Goal: Transaction & Acquisition: Purchase product/service

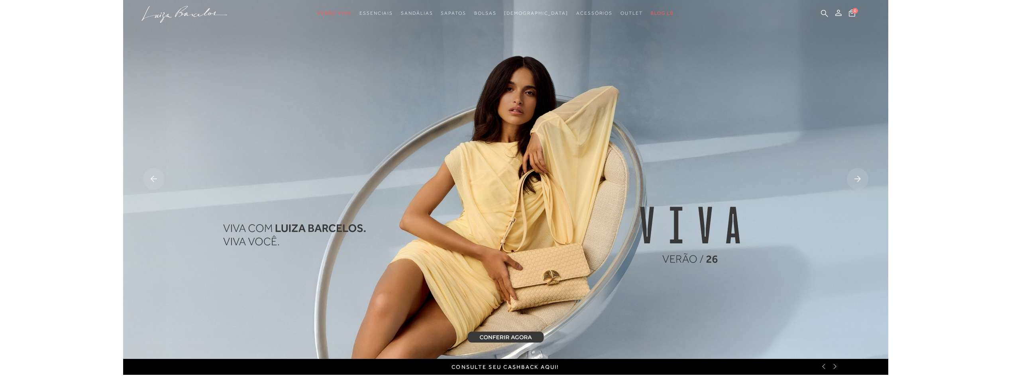
click at [537, 334] on img at bounding box center [505, 179] width 765 height 359
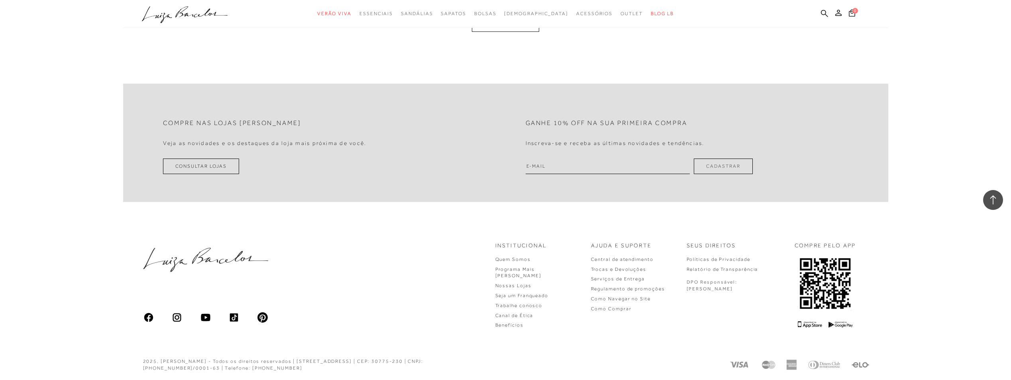
scroll to position [1965, 0]
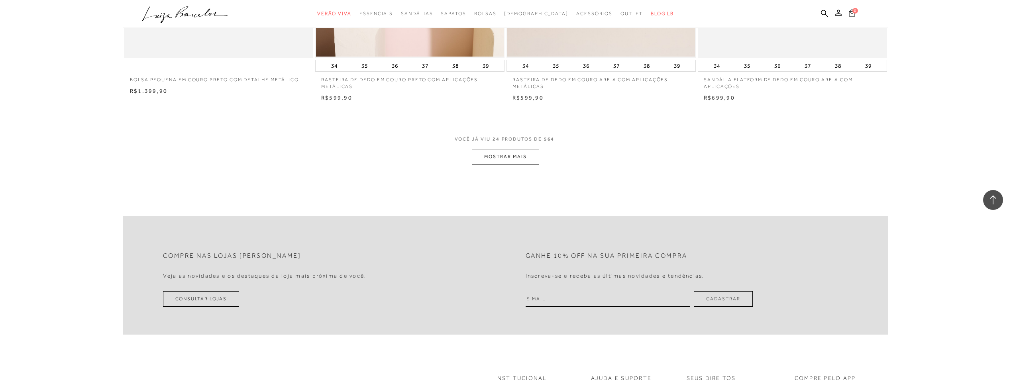
click at [511, 153] on button "MOSTRAR MAIS" at bounding box center [505, 157] width 67 height 16
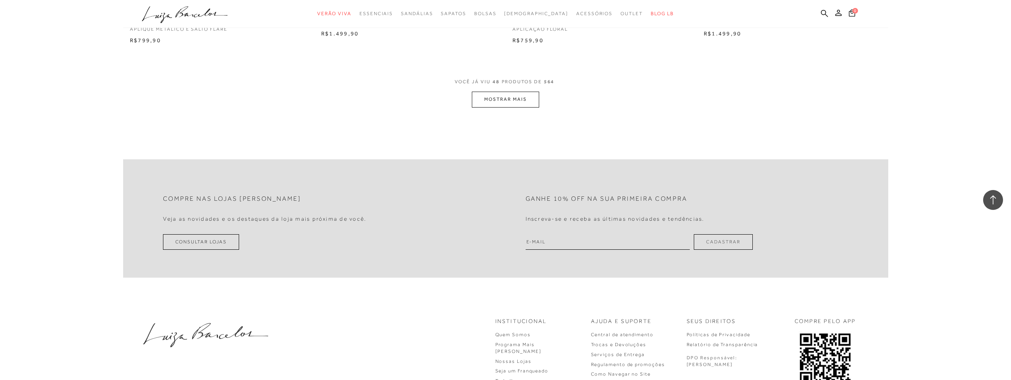
scroll to position [4090, 0]
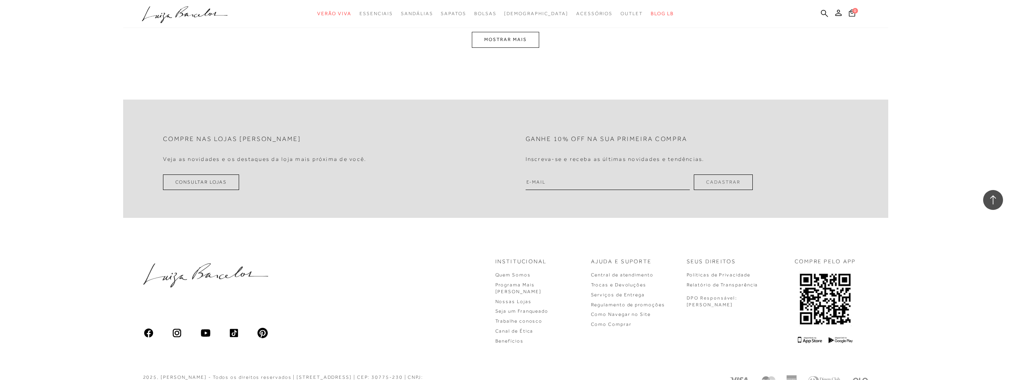
click at [487, 43] on button "MOSTRAR MAIS" at bounding box center [505, 40] width 67 height 16
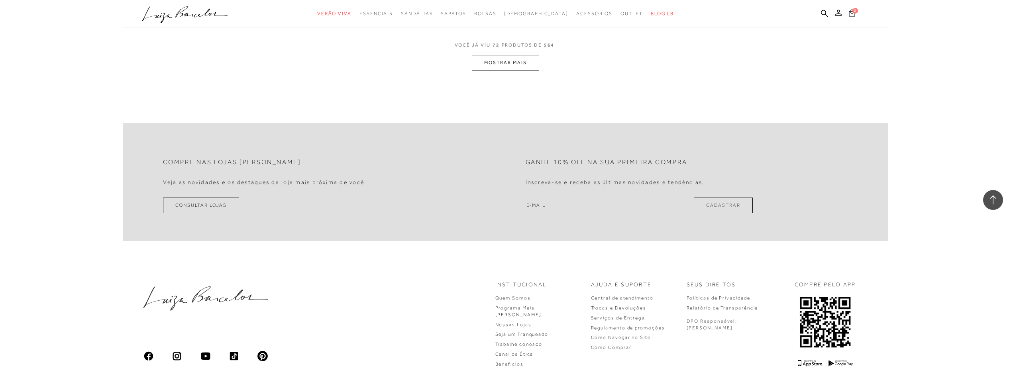
scroll to position [5950, 0]
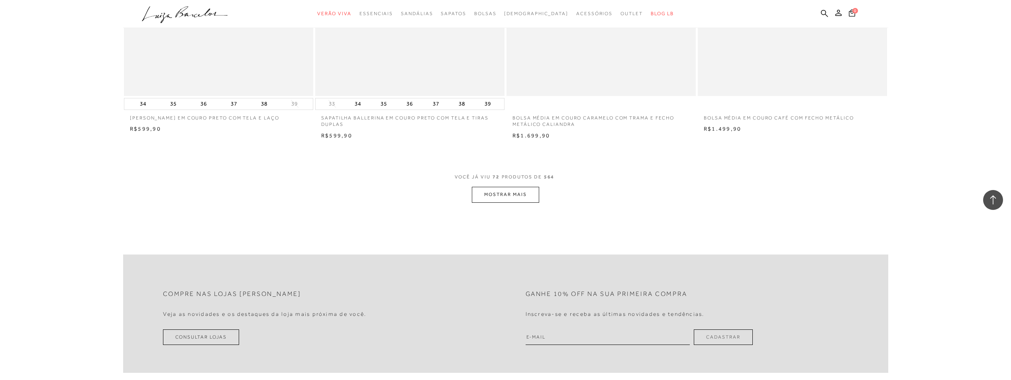
click at [526, 193] on button "MOSTRAR MAIS" at bounding box center [505, 195] width 67 height 16
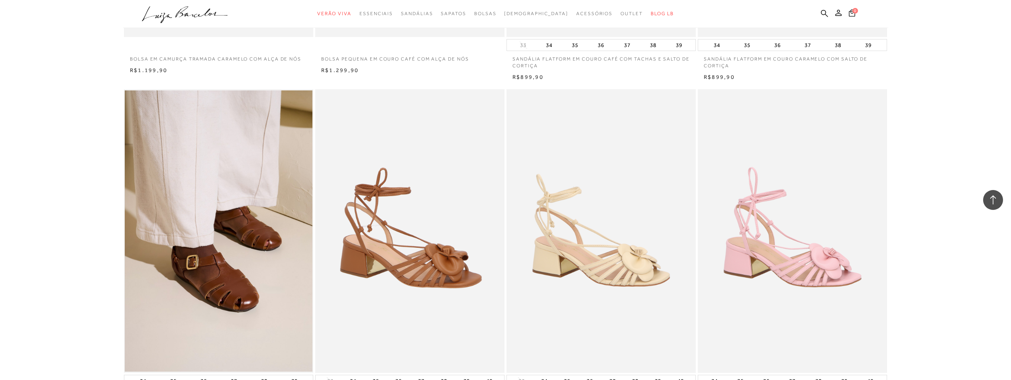
scroll to position [6482, 0]
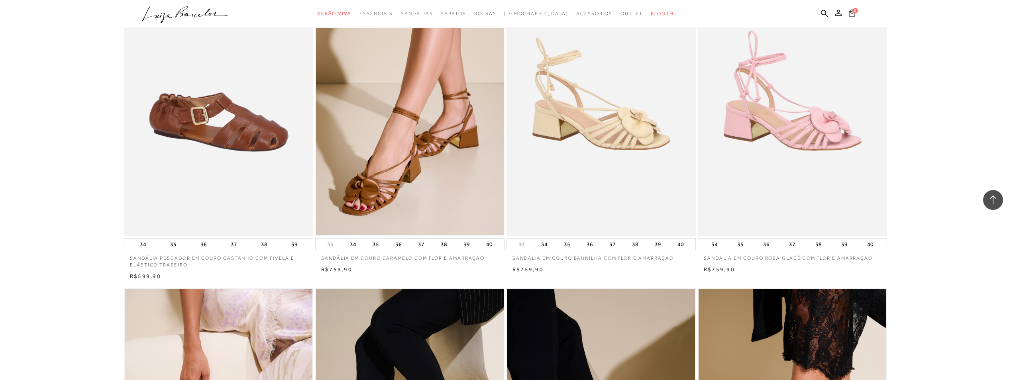
click at [265, 131] on img at bounding box center [219, 95] width 189 height 284
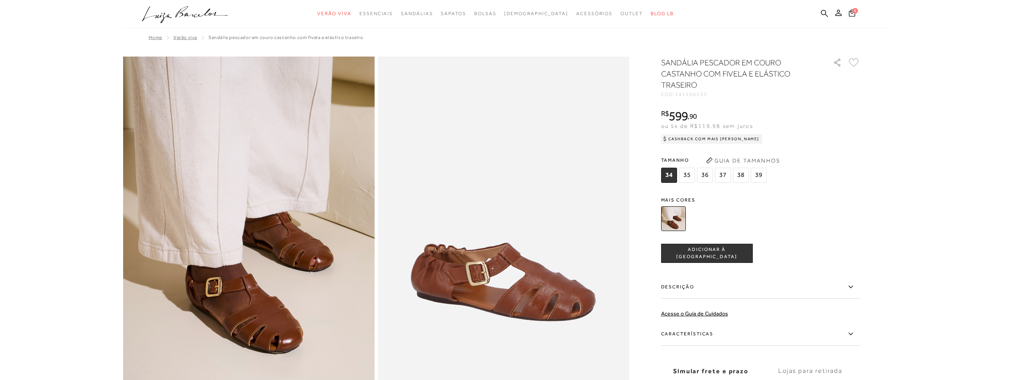
click at [754, 155] on button "Guia de Tamanhos" at bounding box center [743, 160] width 80 height 13
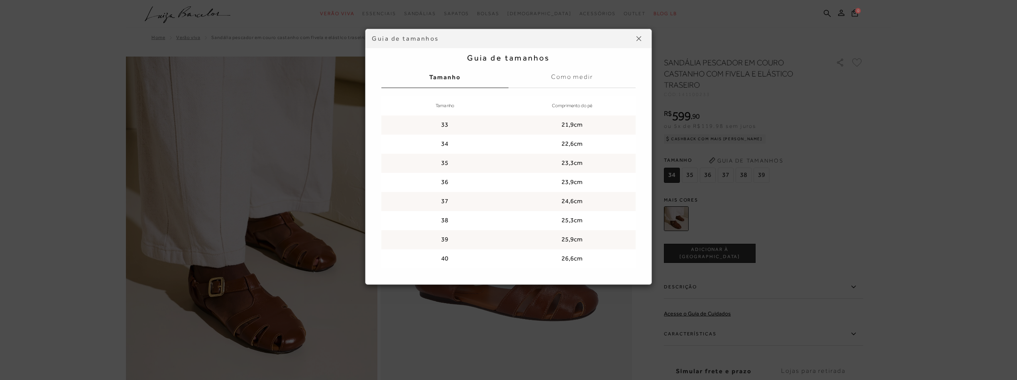
click at [641, 38] on button at bounding box center [639, 38] width 13 height 13
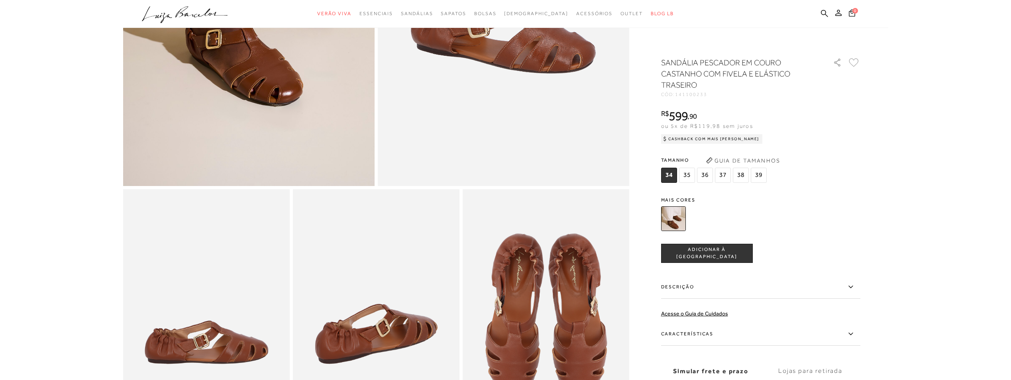
scroll to position [266, 0]
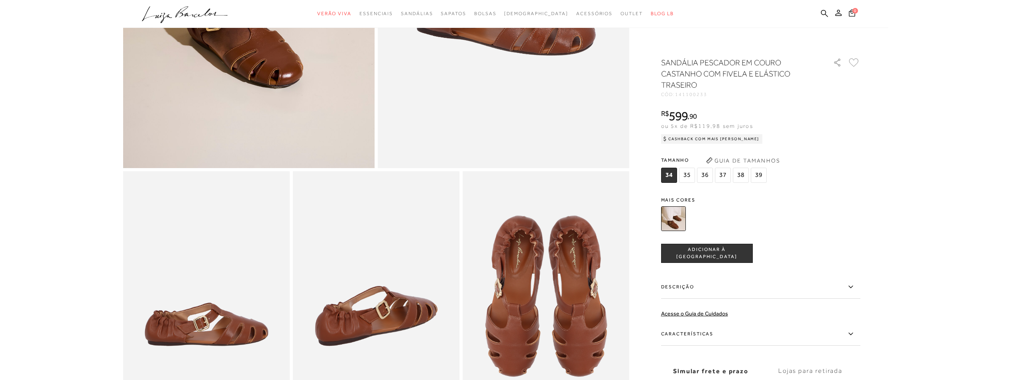
click at [719, 255] on span "ADICIONAR À [GEOGRAPHIC_DATA]" at bounding box center [707, 253] width 91 height 14
click at [703, 179] on span "36" at bounding box center [705, 175] width 16 height 15
click at [710, 255] on span "ADICIONAR À [GEOGRAPHIC_DATA]" at bounding box center [707, 253] width 91 height 14
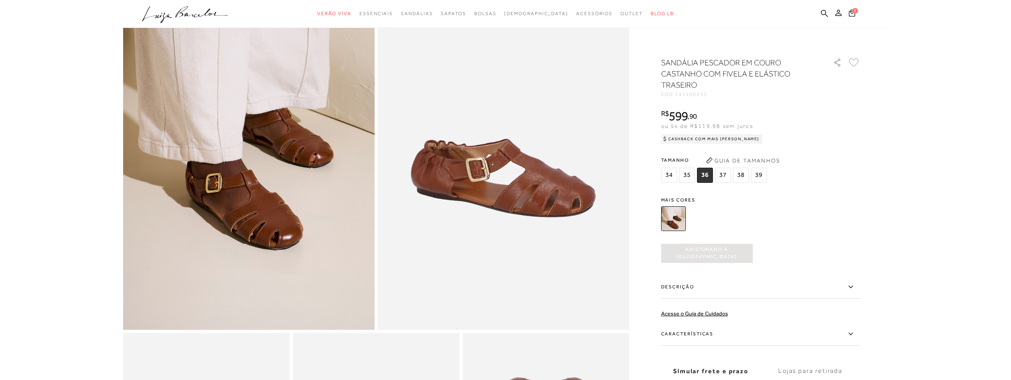
scroll to position [0, 0]
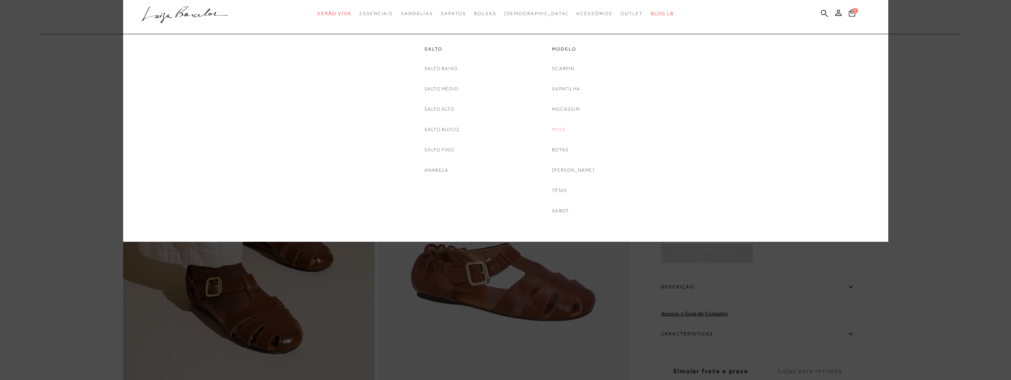
click at [566, 128] on link "Mule" at bounding box center [559, 130] width 14 height 8
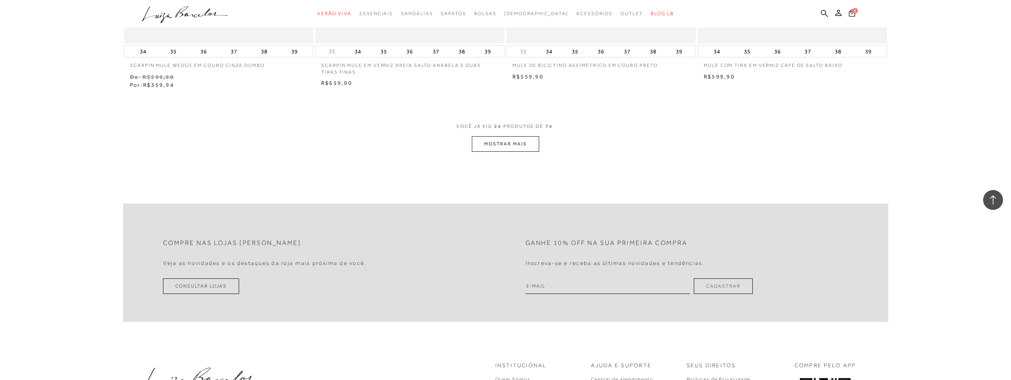
scroll to position [1993, 0]
click at [520, 138] on button "MOSTRAR MAIS" at bounding box center [505, 144] width 67 height 16
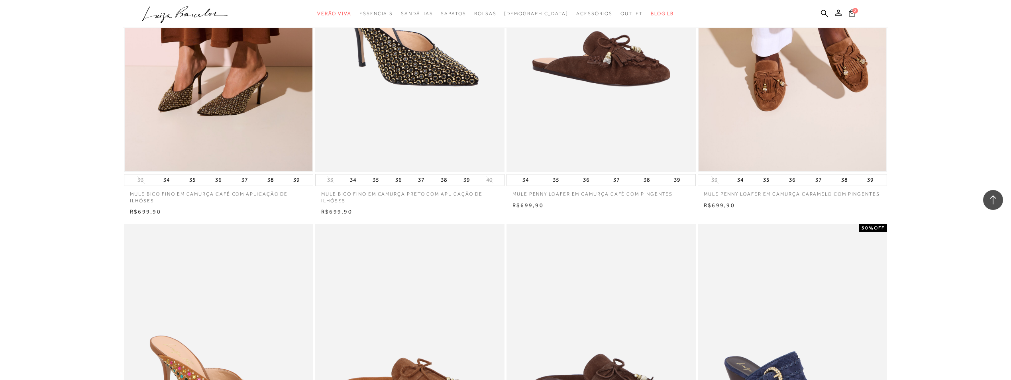
scroll to position [133, 0]
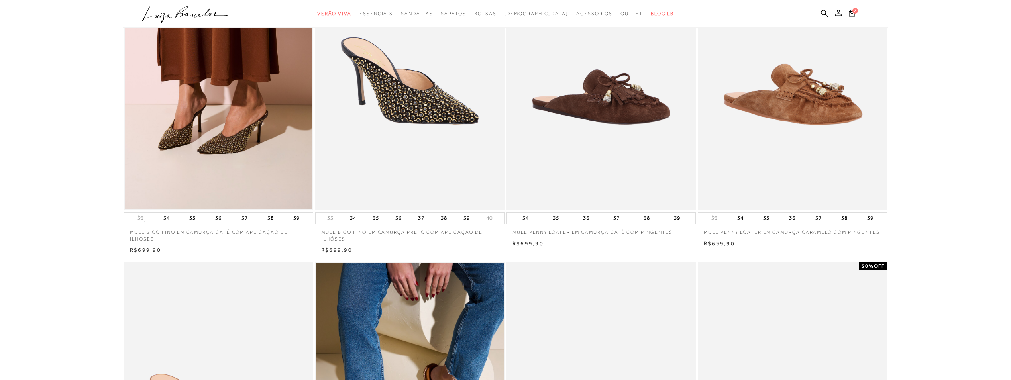
click at [799, 116] on img at bounding box center [793, 68] width 189 height 284
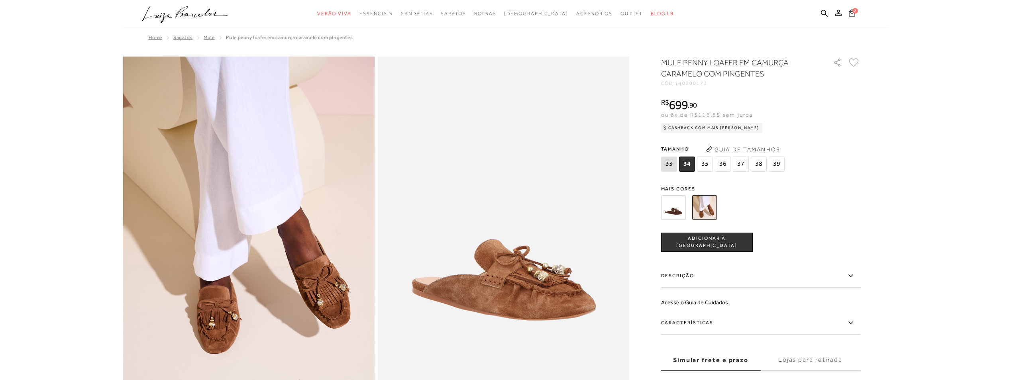
drag, startPoint x: 727, startPoint y: 165, endPoint x: 733, endPoint y: 186, distance: 21.8
click at [726, 165] on span "36" at bounding box center [723, 164] width 16 height 15
click at [733, 242] on span "ADICIONAR À [GEOGRAPHIC_DATA]" at bounding box center [707, 242] width 91 height 14
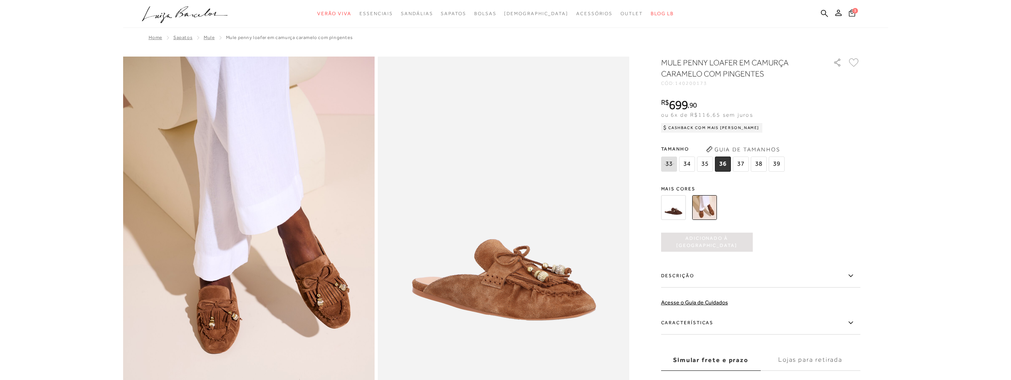
click at [851, 16] on icon at bounding box center [852, 13] width 6 height 8
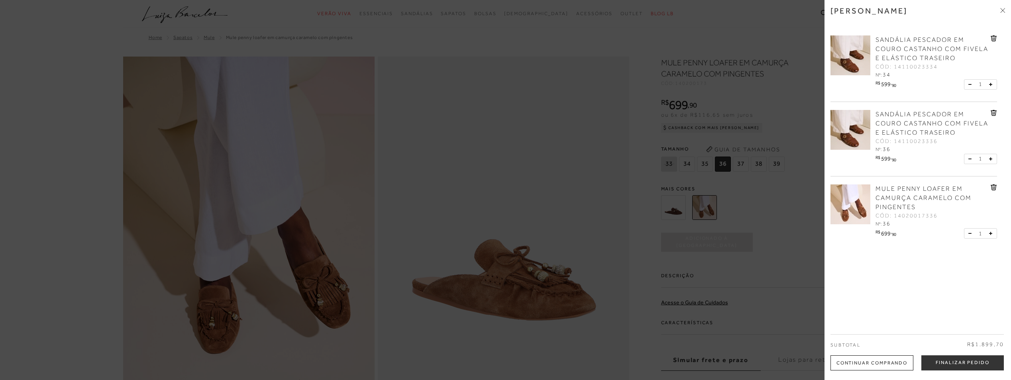
click at [994, 39] on icon at bounding box center [994, 38] width 1 height 3
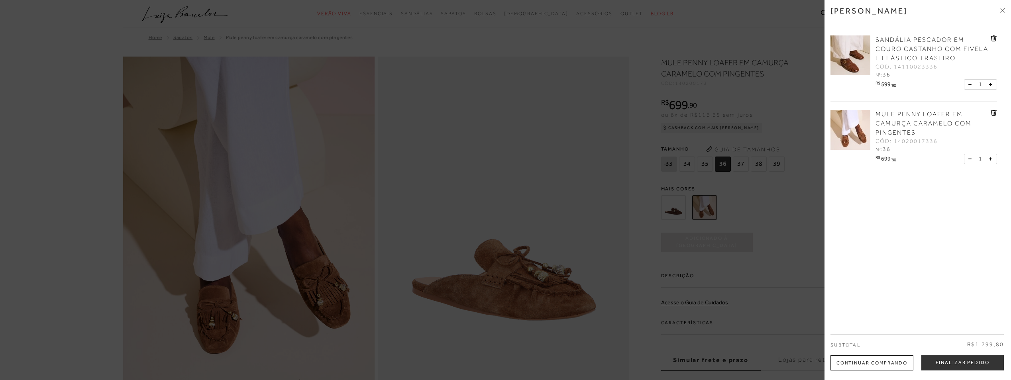
click at [991, 40] on icon at bounding box center [994, 38] width 6 height 6
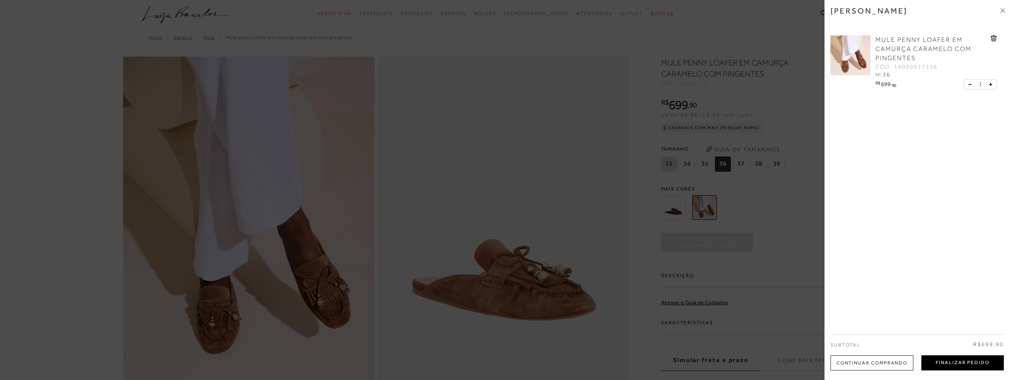
click at [990, 364] on button "Finalizar Pedido" at bounding box center [963, 363] width 83 height 15
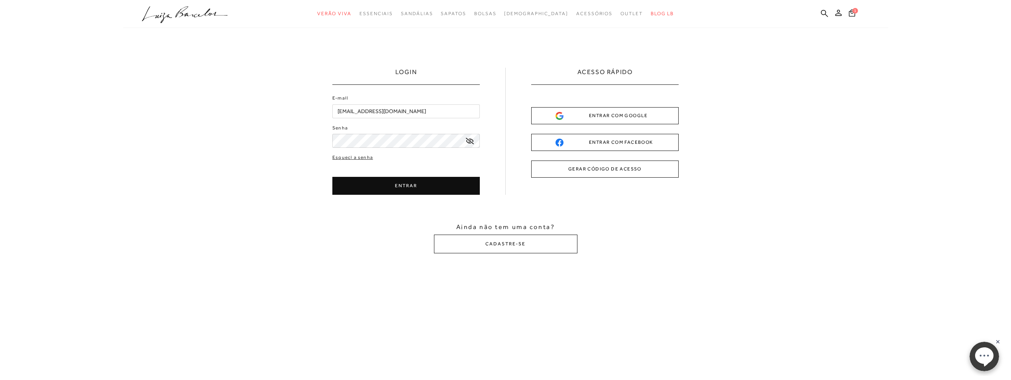
click at [583, 116] on div "ENTRAR COM GOOGLE" at bounding box center [605, 116] width 99 height 8
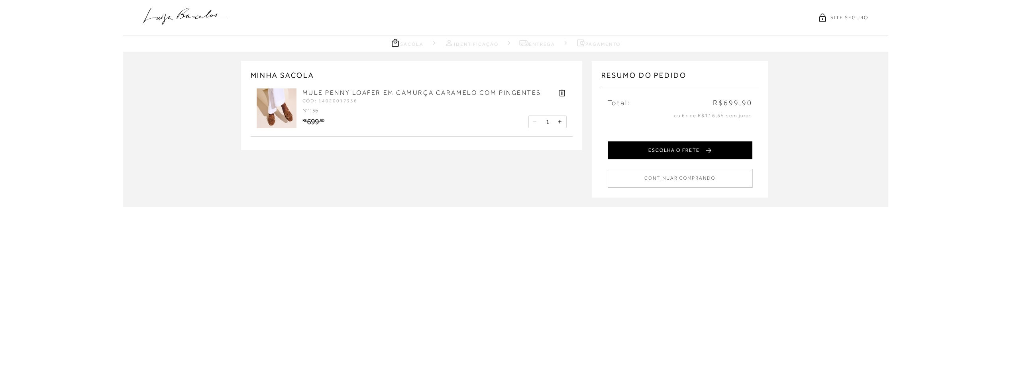
click at [666, 154] on button "ESCOLHA O FRETE" at bounding box center [680, 150] width 145 height 18
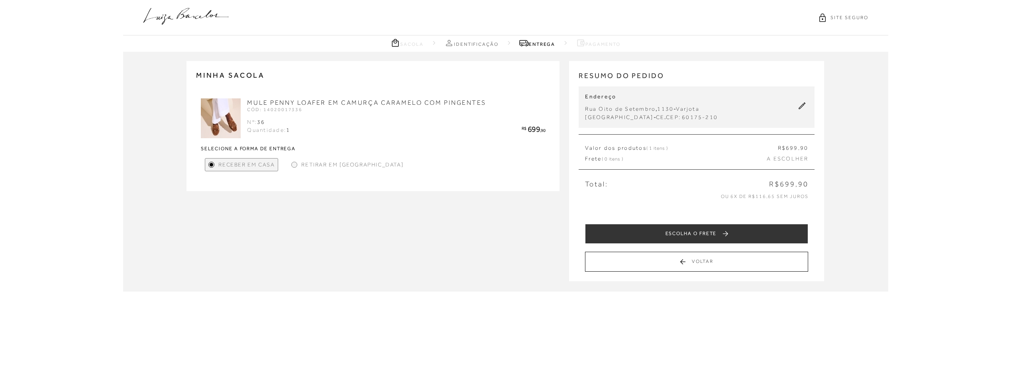
click at [801, 104] on icon at bounding box center [802, 105] width 7 height 7
select select "CE"
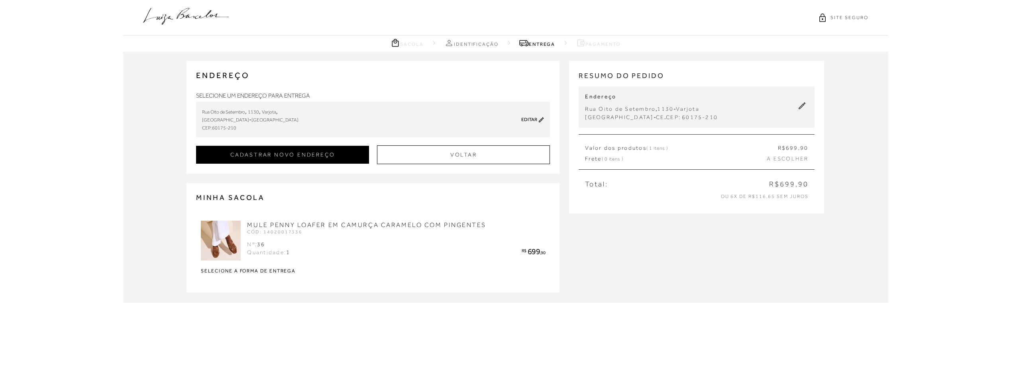
click at [325, 157] on button "CADASTRAR NOVO ENDEREÇO" at bounding box center [282, 155] width 173 height 18
checkbox input "true"
select select
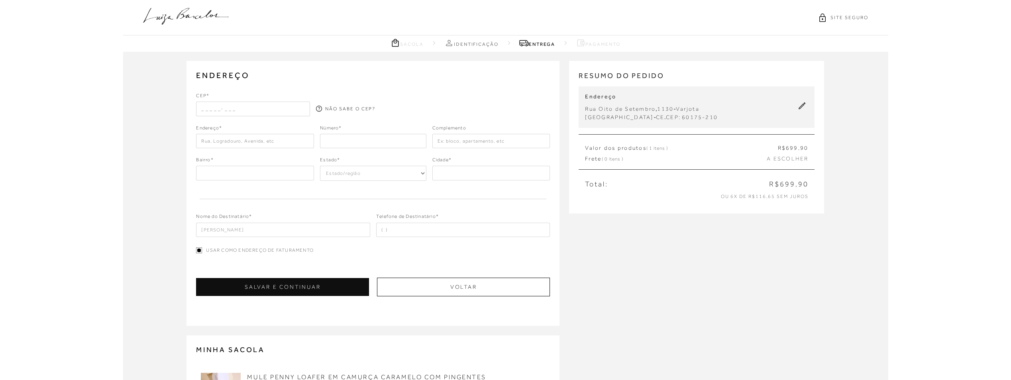
click at [231, 106] on input "text" at bounding box center [253, 109] width 114 height 14
type input "60175-222"
select select "CE"
type input "[GEOGRAPHIC_DATA]"
type input "Varjota"
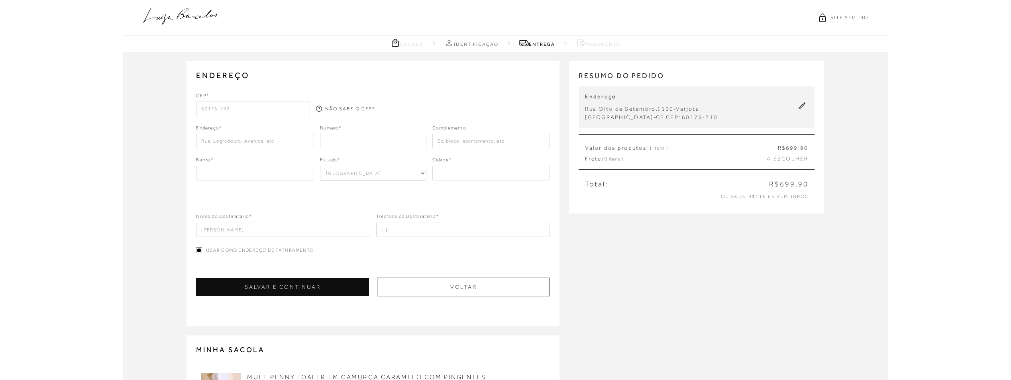
type input "[GEOGRAPHIC_DATA]"
click at [371, 145] on input "number" at bounding box center [373, 141] width 106 height 14
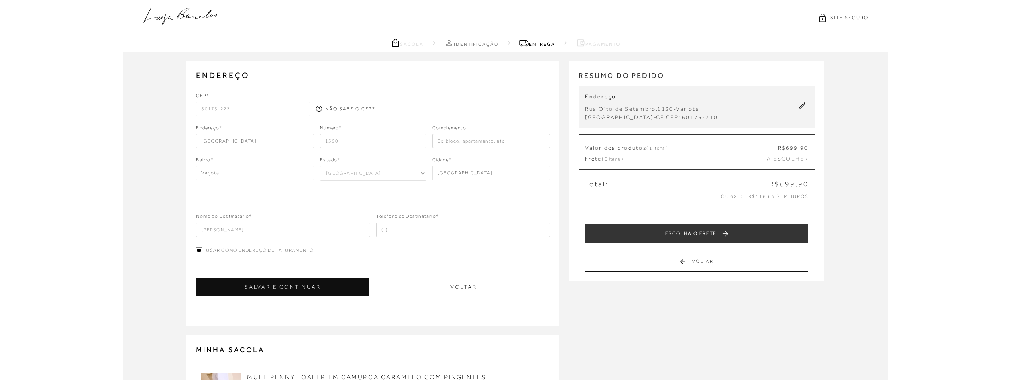
type input "1390"
click at [464, 143] on input "text" at bounding box center [491, 141] width 118 height 14
type input "apt 801"
click at [303, 205] on div "Nome do Destinatário* patricia serravalle Telefone de Destinatário*" at bounding box center [373, 219] width 354 height 36
click at [386, 230] on input "tel" at bounding box center [463, 230] width 174 height 14
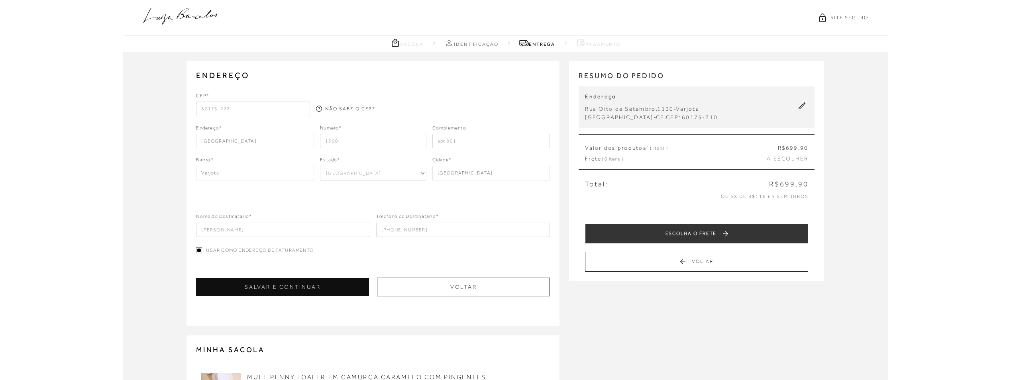
type input "(85) 98192-2777"
click at [330, 283] on button "SALVAR E CONTINUAR" at bounding box center [282, 287] width 173 height 18
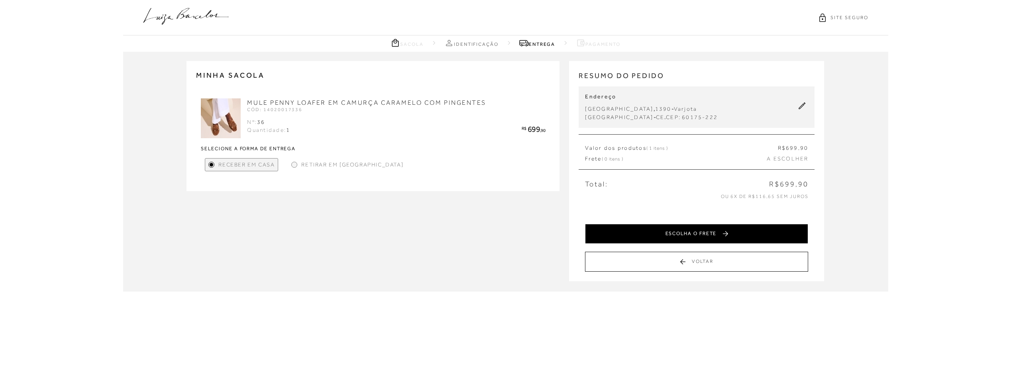
click at [658, 234] on button "ESCOLHA O FRETE" at bounding box center [696, 234] width 223 height 20
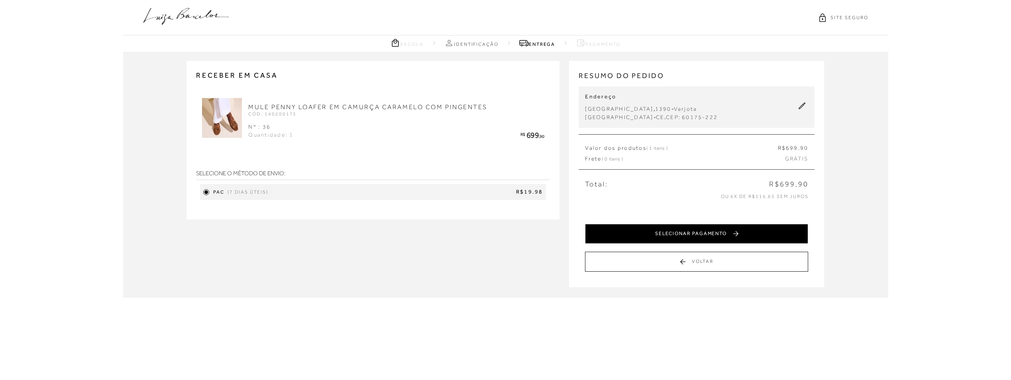
click at [702, 235] on button "SELECIONAR PAGAMENTO" at bounding box center [696, 234] width 223 height 20
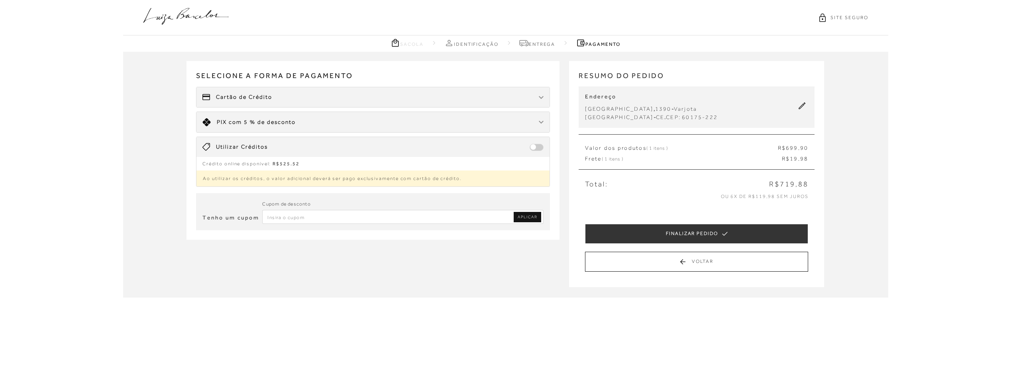
click at [540, 149] on span at bounding box center [537, 147] width 14 height 7
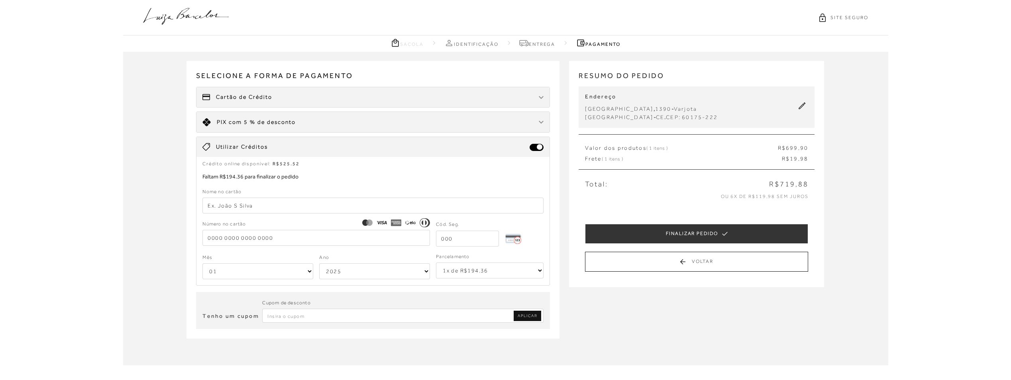
click at [466, 269] on select "1x de R$194.36 2x de R$97.18 sem juros 3x de R$64.79 sem juros 4x de R$48.59 se…" at bounding box center [490, 271] width 108 height 16
